Goal: Check status: Check status

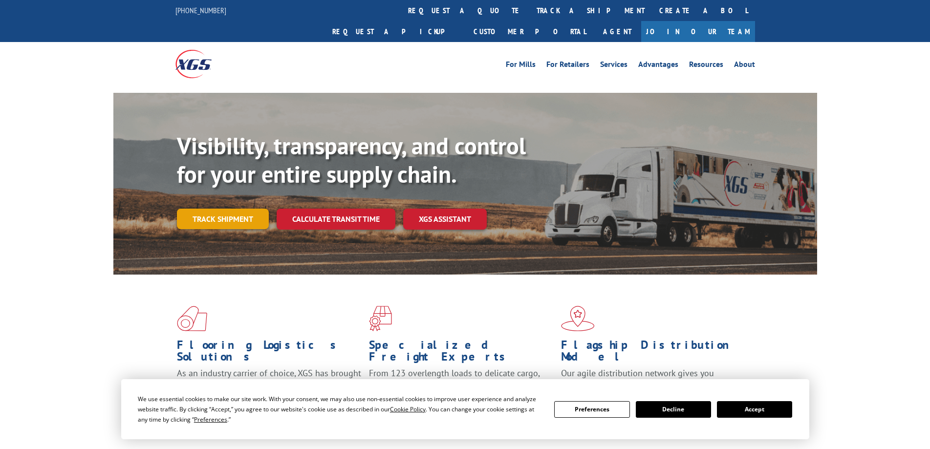
click at [213, 209] on link "Track shipment" at bounding box center [223, 219] width 92 height 21
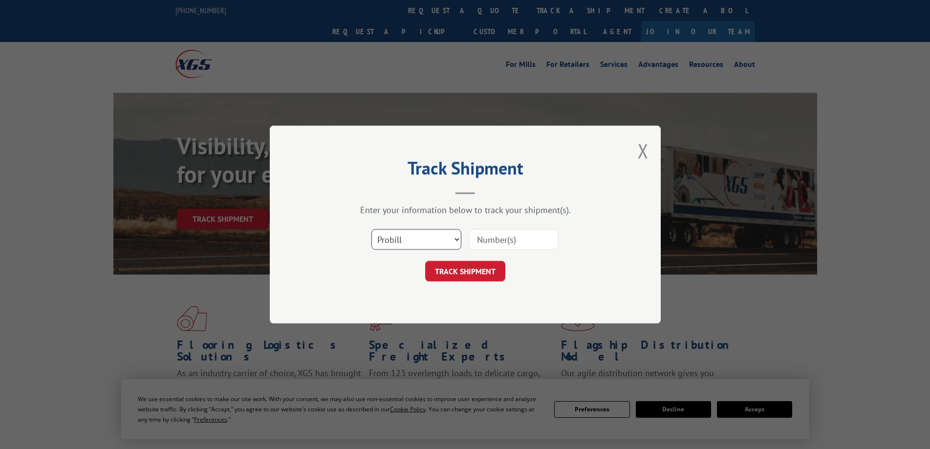
drag, startPoint x: 402, startPoint y: 237, endPoint x: 410, endPoint y: 238, distance: 8.0
click at [406, 236] on select "Select category... Probill BOL PO" at bounding box center [417, 239] width 90 height 21
select select "bol"
click at [372, 229] on select "Select category... Probill BOL PO" at bounding box center [417, 239] width 90 height 21
click at [479, 244] on input at bounding box center [514, 239] width 90 height 21
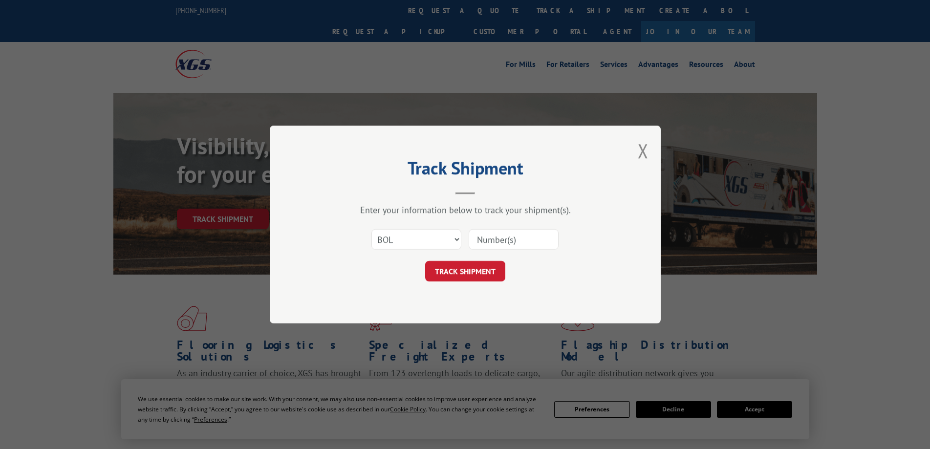
paste input "2845875"
type input "2845875"
click at [480, 263] on button "TRACK SHIPMENT" at bounding box center [465, 271] width 80 height 21
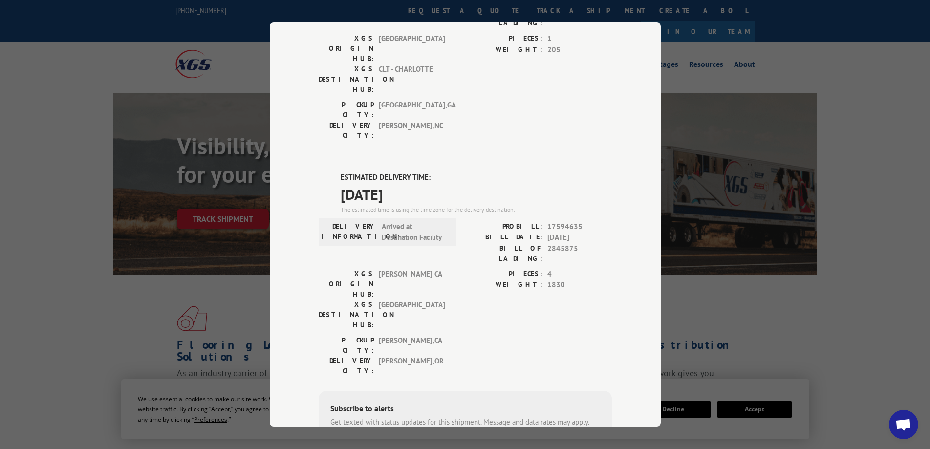
scroll to position [147, 0]
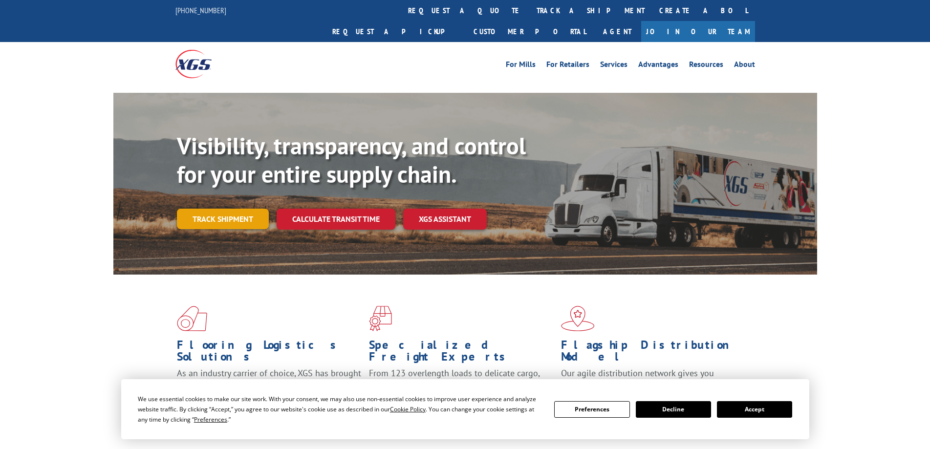
click at [224, 209] on link "Track shipment" at bounding box center [223, 219] width 92 height 21
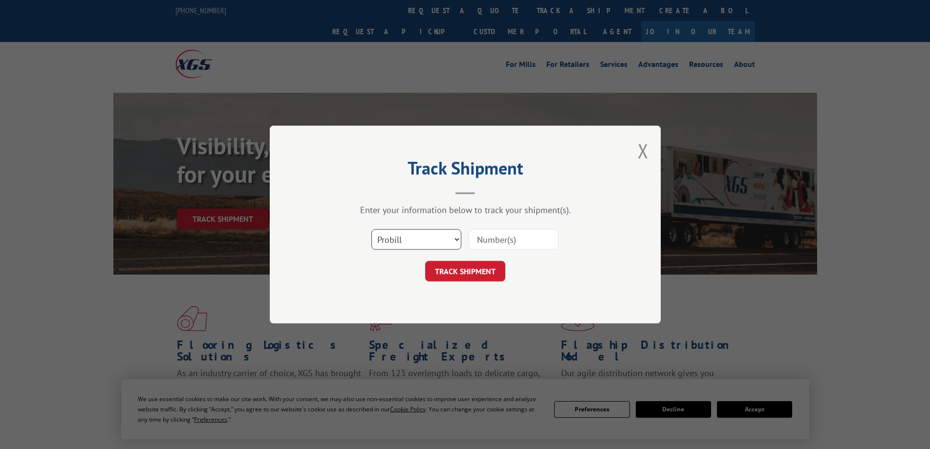
click at [423, 244] on select "Select category... Probill BOL PO" at bounding box center [417, 239] width 90 height 21
select select "bol"
click at [372, 229] on select "Select category... Probill BOL PO" at bounding box center [417, 239] width 90 height 21
click at [493, 238] on input at bounding box center [514, 239] width 90 height 21
paste input "2845761"
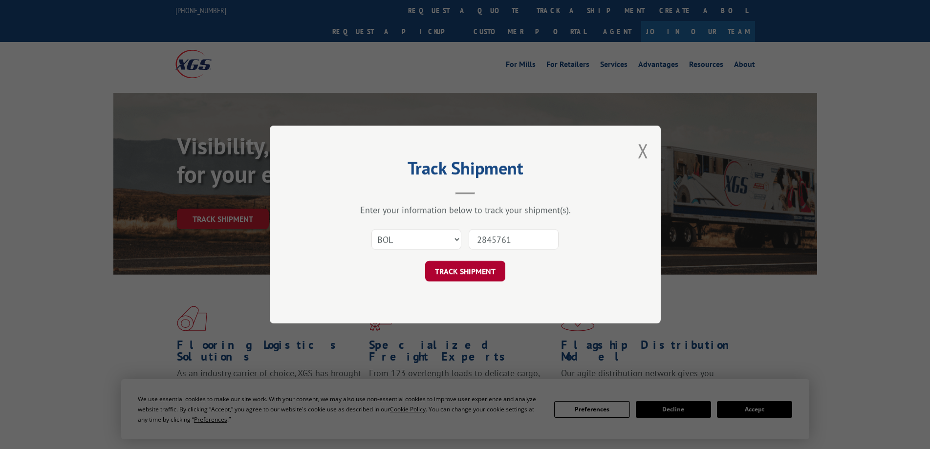
type input "2845761"
click at [499, 266] on button "TRACK SHIPMENT" at bounding box center [465, 271] width 80 height 21
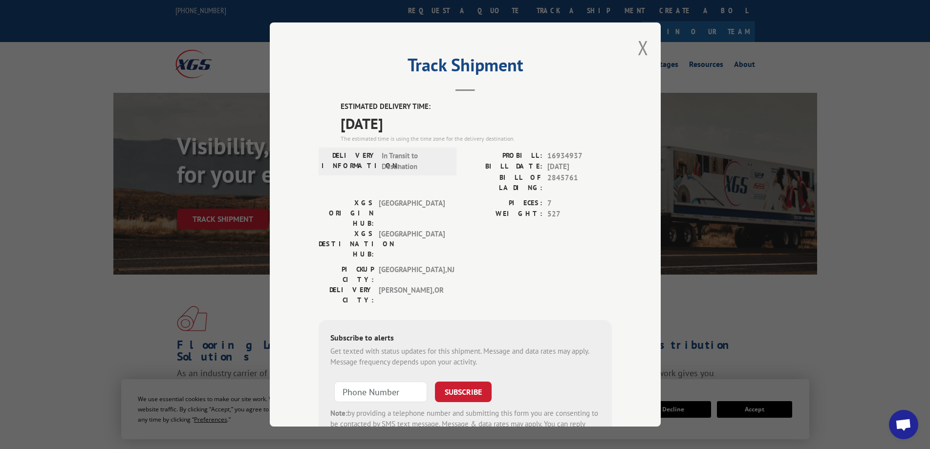
drag, startPoint x: 103, startPoint y: 282, endPoint x: 109, endPoint y: 280, distance: 6.4
click at [104, 282] on div "Track Shipment ESTIMATED DELIVERY TIME: [DATE] The estimated time is using the …" at bounding box center [465, 224] width 930 height 449
